Goal: Information Seeking & Learning: Learn about a topic

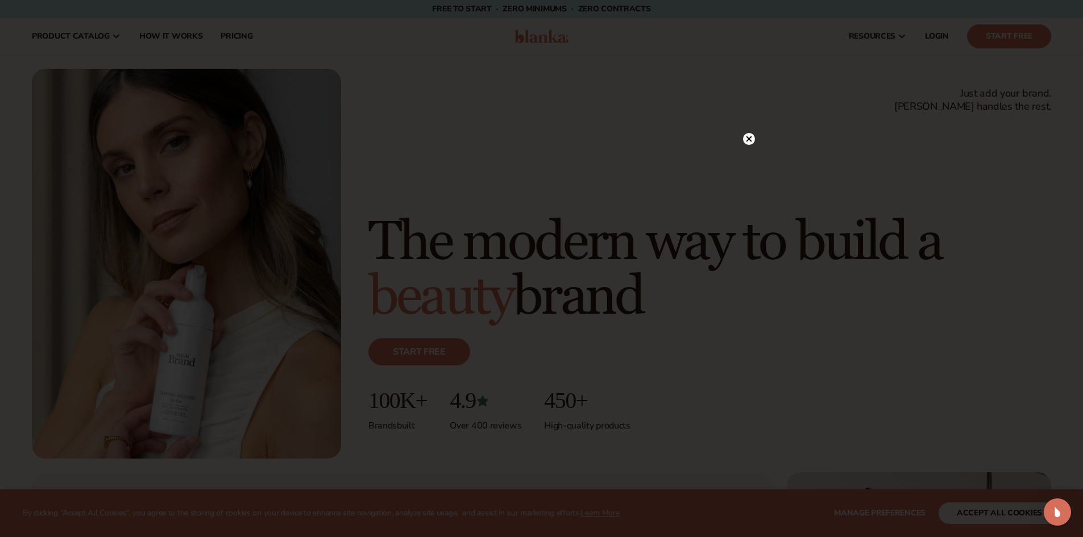
click at [745, 139] on circle at bounding box center [749, 139] width 12 height 12
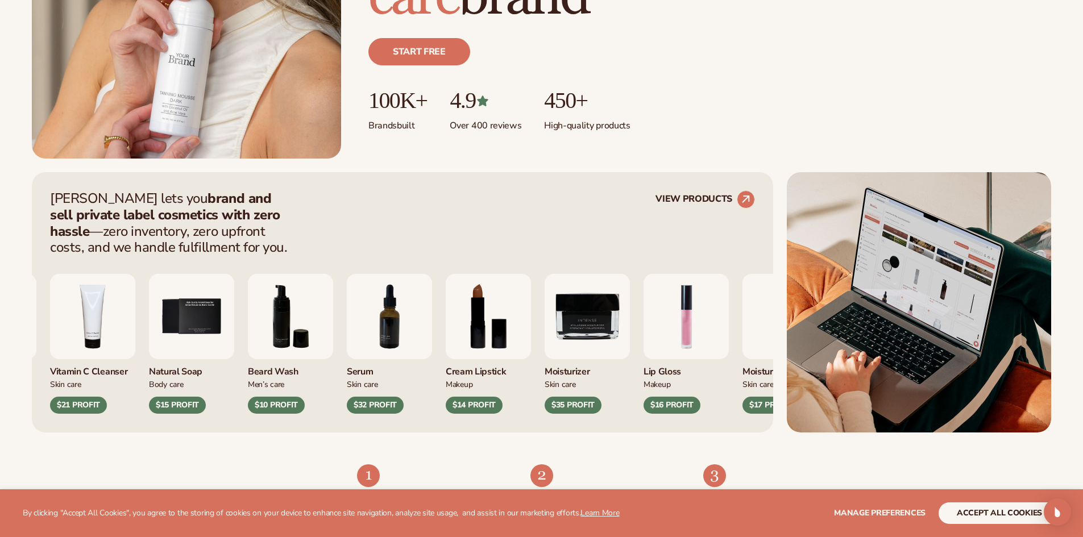
scroll to position [398, 0]
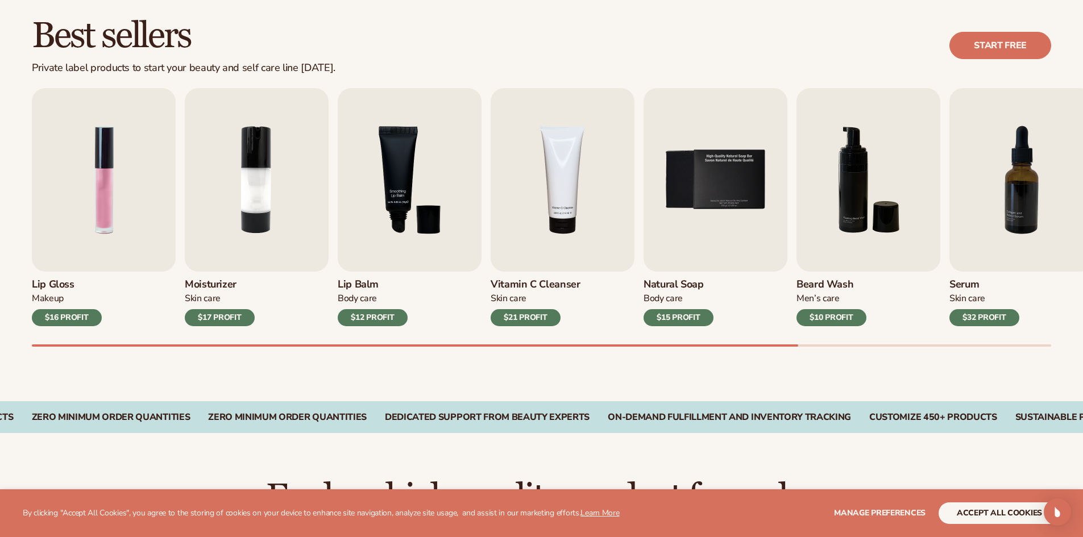
scroll to position [341, 0]
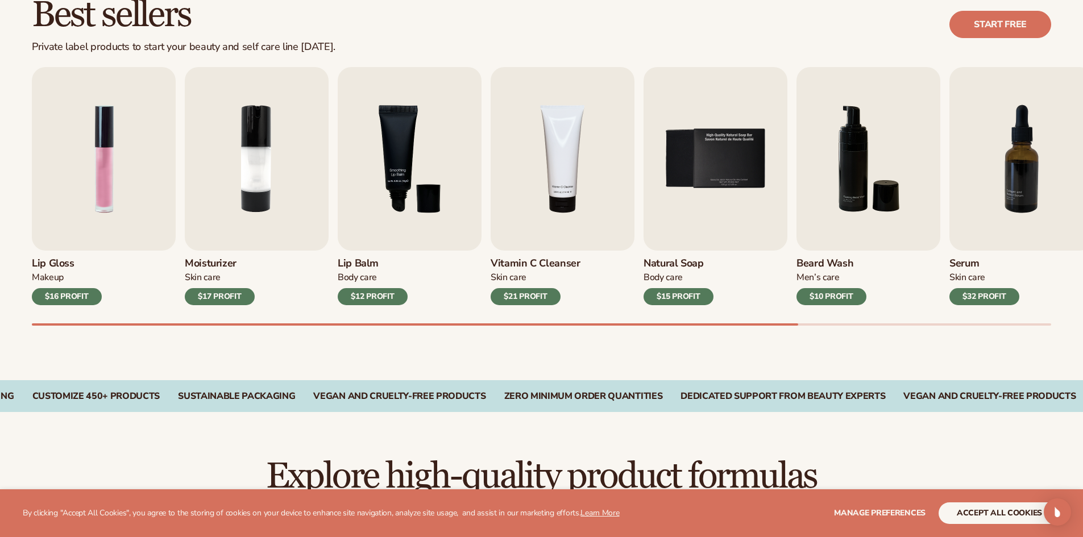
click at [956, 328] on div "Best sellers Private label products to start your beauty and self care line [DA…" at bounding box center [541, 172] width 1083 height 416
click at [956, 325] on div at bounding box center [542, 325] width 1020 height 2
